Goal: Find specific page/section: Find specific page/section

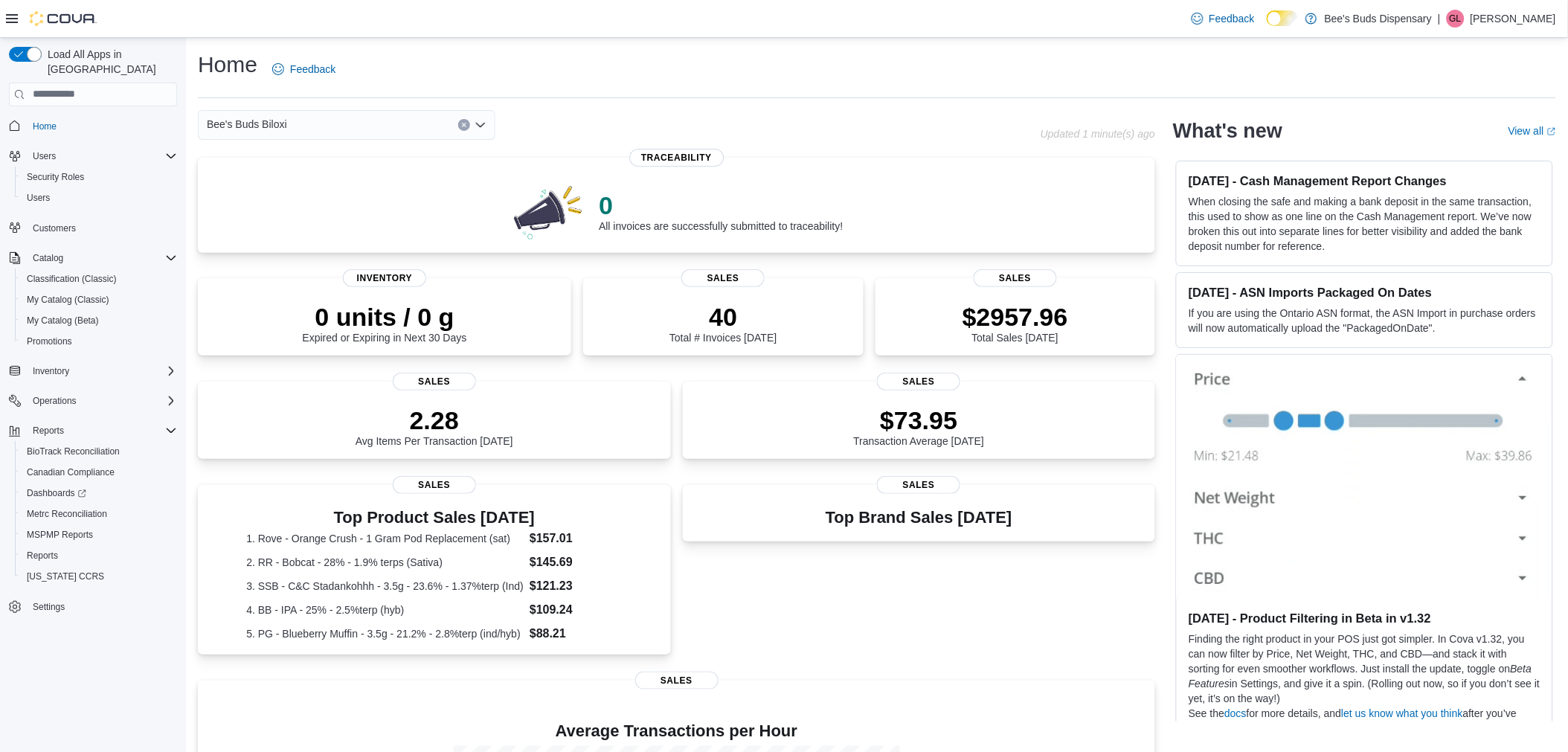
click at [481, 121] on icon "Open list of options" at bounding box center [481, 125] width 12 height 12
click at [337, 194] on span "Bee's Buds Wiggins" at bounding box center [305, 193] width 115 height 15
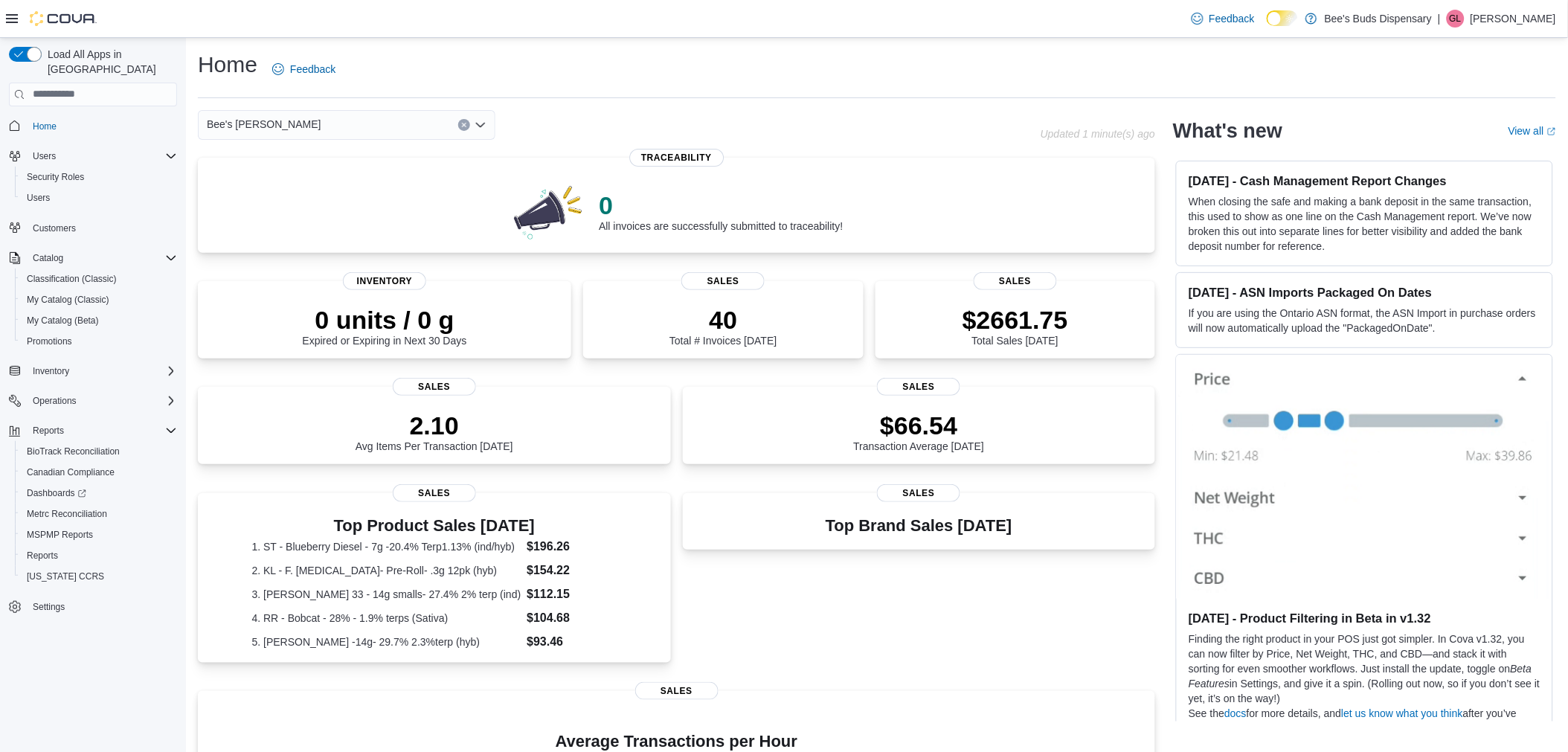
click at [480, 122] on icon "Open list of options" at bounding box center [481, 125] width 12 height 12
click at [306, 174] on span "Bee's Buds Biloxi" at bounding box center [288, 171] width 80 height 15
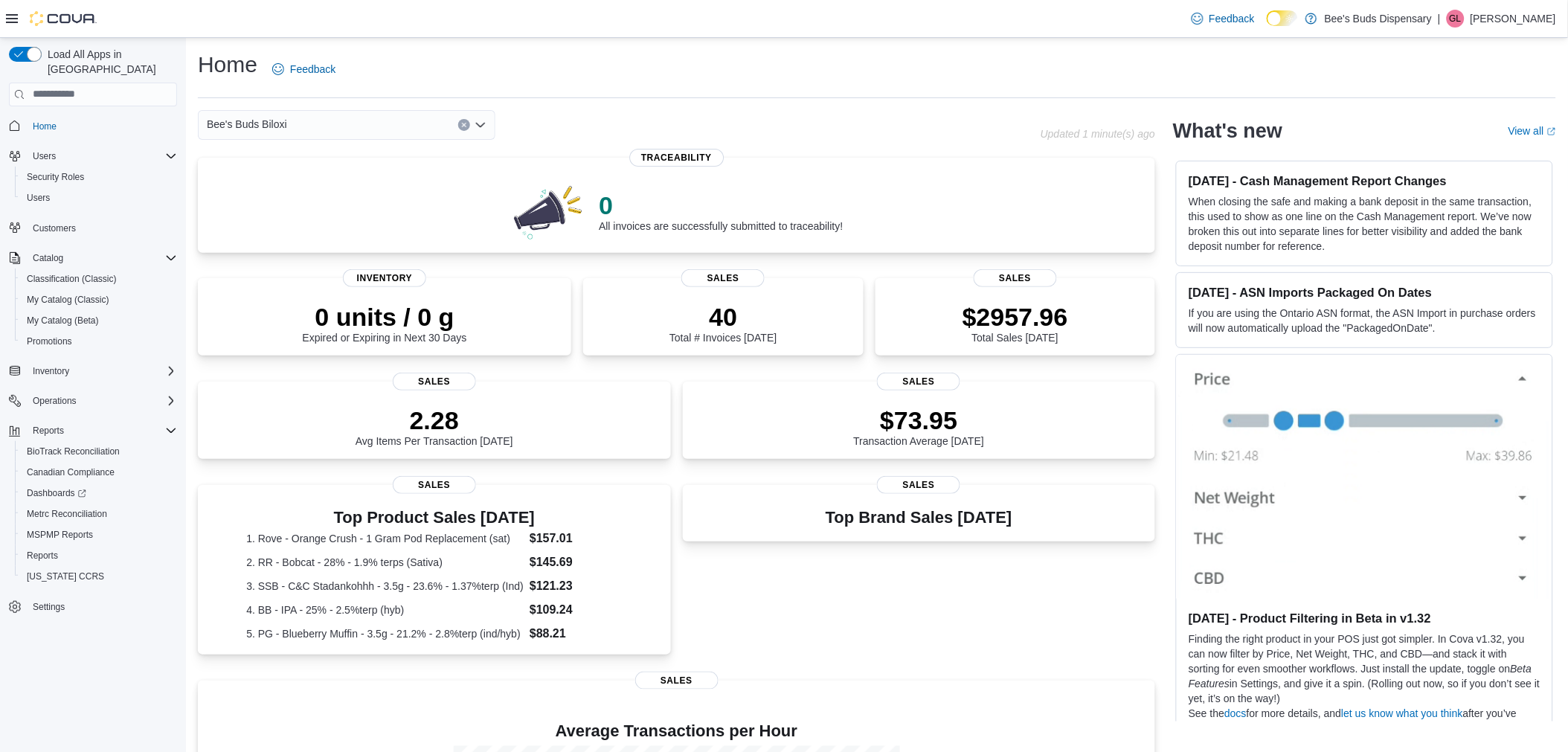
click at [480, 126] on icon "Open list of options" at bounding box center [481, 124] width 9 height 5
click at [331, 189] on span "Bee's Buds Wiggins" at bounding box center [305, 193] width 115 height 15
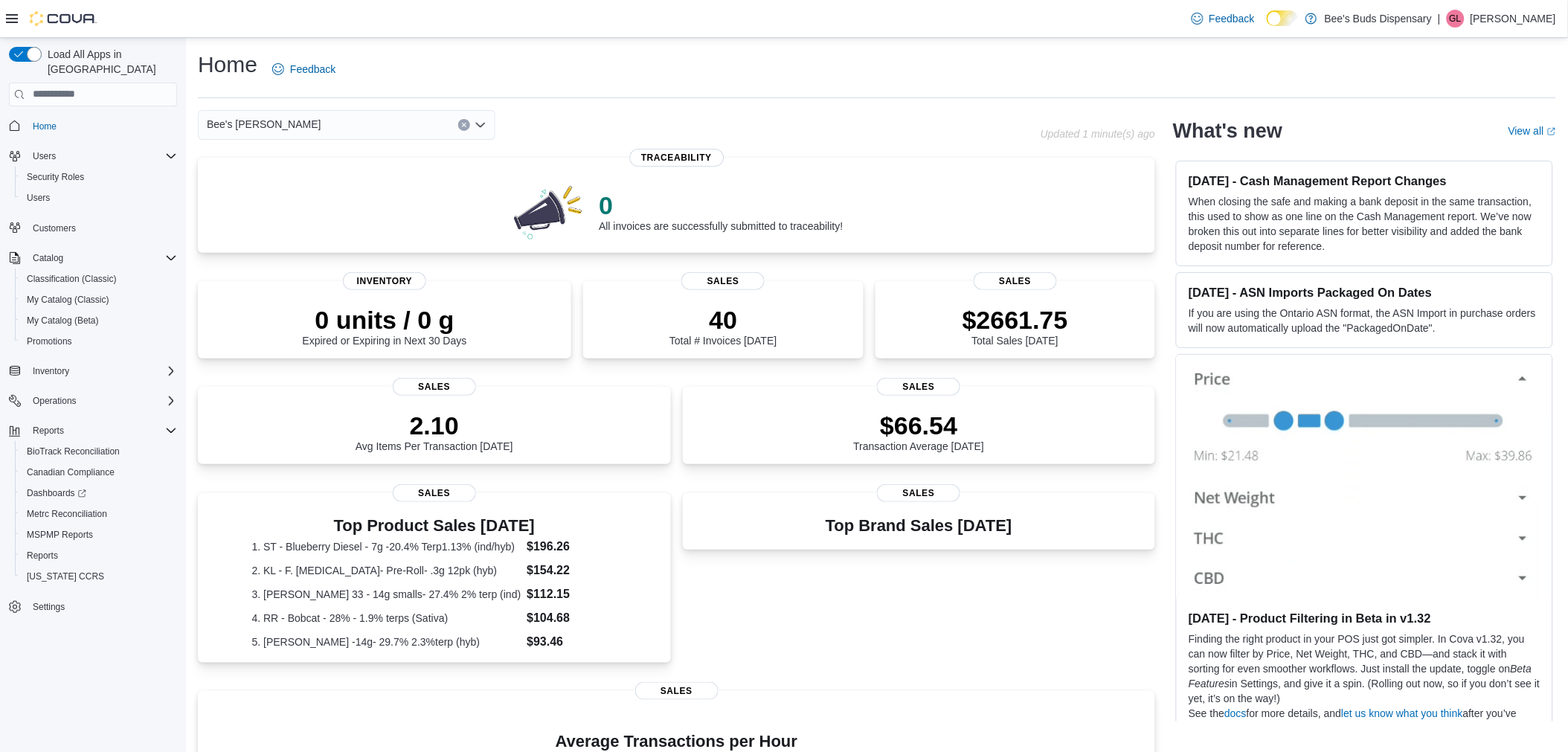
click at [477, 122] on icon "Open list of options" at bounding box center [481, 124] width 9 height 5
click at [273, 167] on span "Bee's Buds Biloxi" at bounding box center [288, 171] width 80 height 15
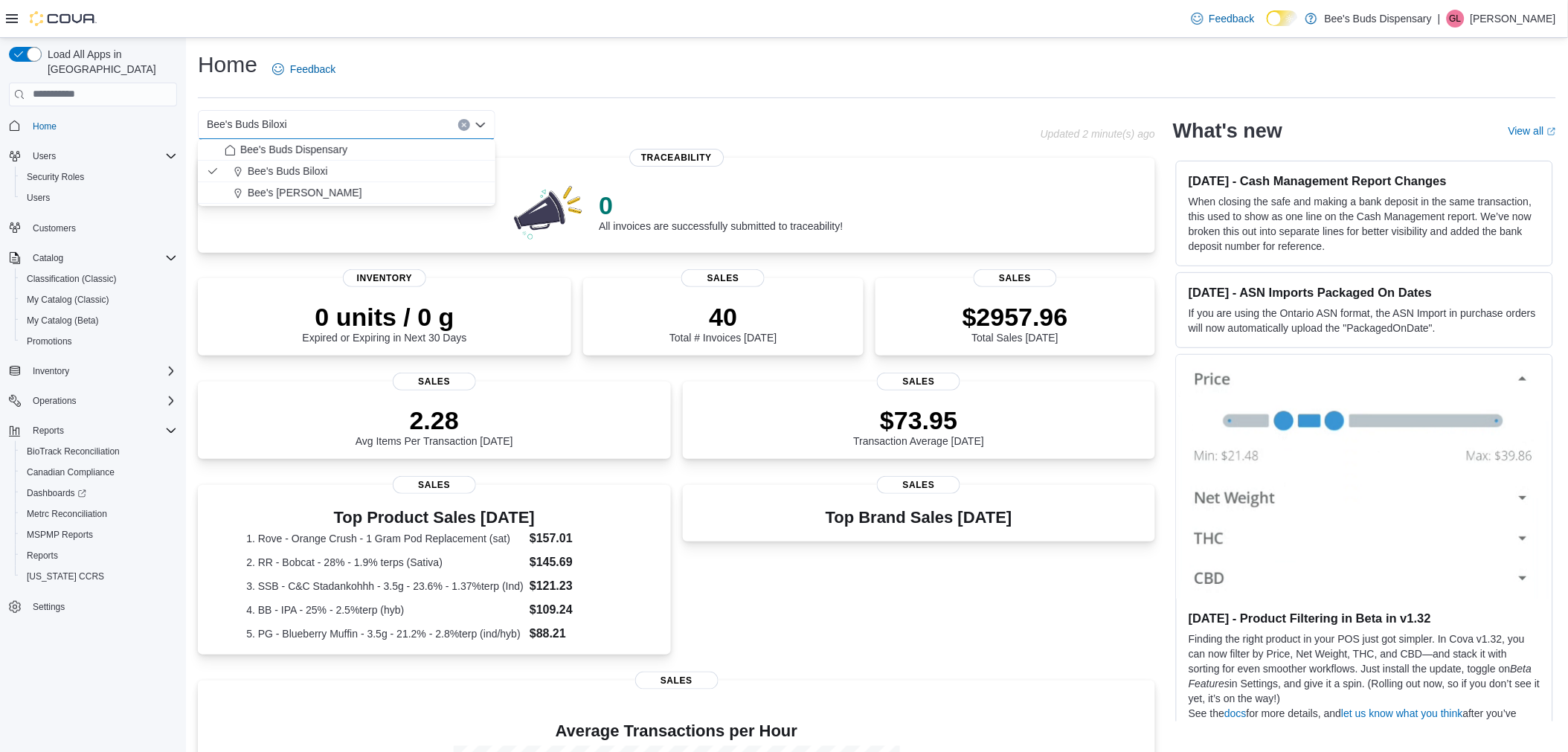
click at [509, 71] on div "Home Feedback" at bounding box center [877, 69] width 1358 height 39
